Goal: Task Accomplishment & Management: Use online tool/utility

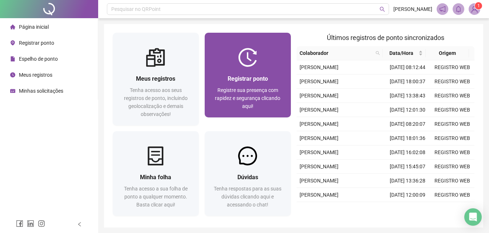
click at [231, 108] on div "Registre sua presença com rapidez e segurança clicando aqui!" at bounding box center [247, 98] width 69 height 24
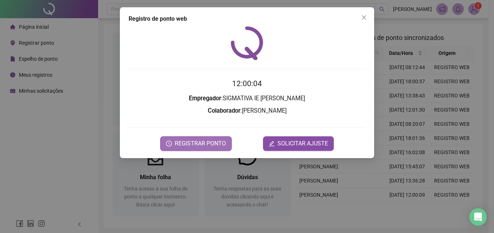
click at [204, 150] on button "REGISTRAR PONTO" at bounding box center [196, 143] width 72 height 15
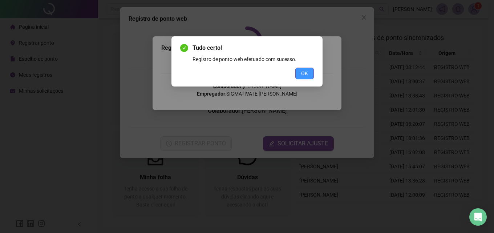
click at [301, 77] on button "OK" at bounding box center [304, 74] width 19 height 12
